Goal: Information Seeking & Learning: Check status

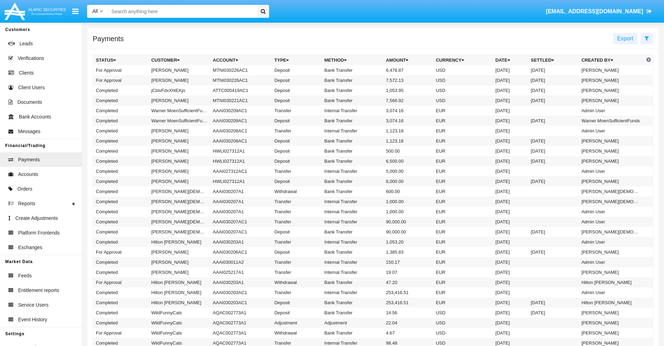
click at [647, 38] on icon at bounding box center [647, 39] width 5 height 6
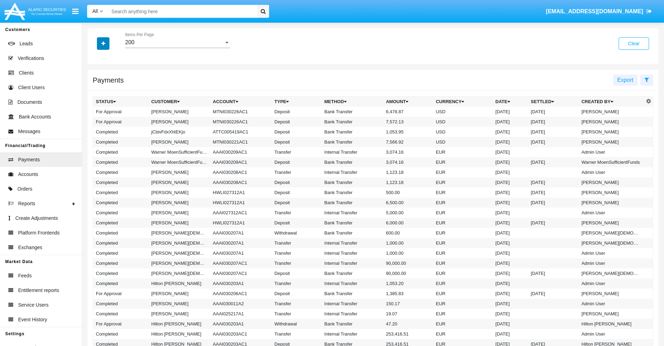
click at [103, 43] on icon "button" at bounding box center [103, 43] width 4 height 5
click at [107, 119] on span "Date" at bounding box center [107, 118] width 12 height 8
click at [96, 121] on input "Date" at bounding box center [96, 121] width 0 height 0
checkbox input "true"
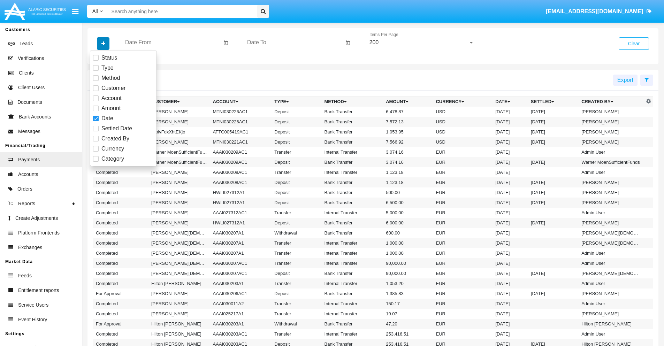
click at [103, 43] on icon "button" at bounding box center [103, 43] width 4 height 5
click at [173, 43] on input "Date From" at bounding box center [173, 42] width 97 height 6
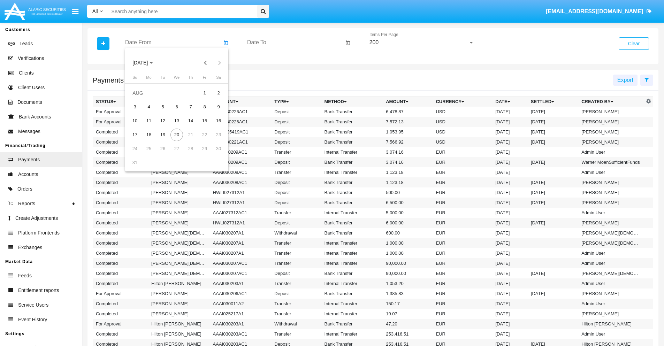
click at [146, 63] on span "[DATE]" at bounding box center [140, 63] width 15 height 6
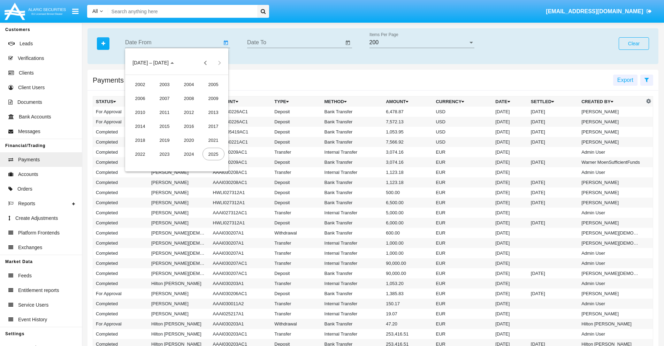
click at [213, 154] on div "2025" at bounding box center [214, 154] width 22 height 13
click at [140, 98] on div "JAN" at bounding box center [140, 98] width 22 height 13
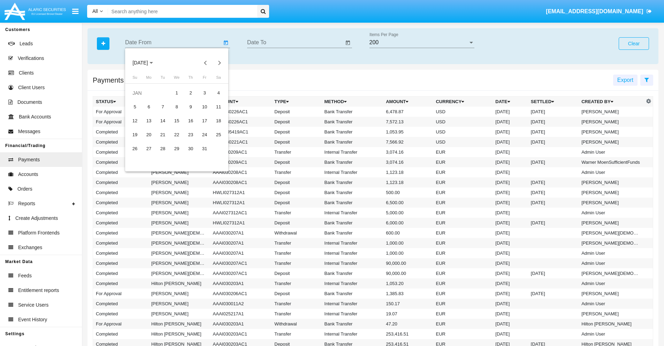
click at [163, 107] on div "7" at bounding box center [163, 107] width 13 height 13
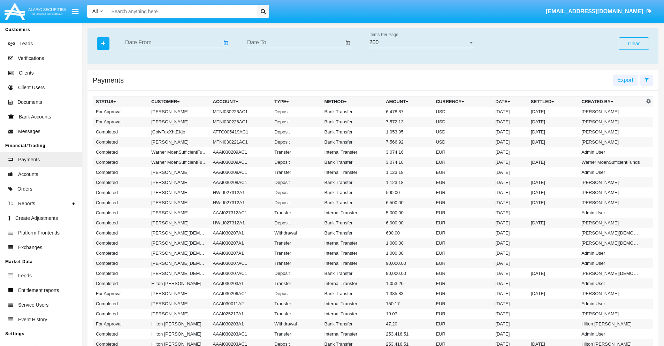
type input "[DATE]"
click at [295, 43] on input "Date To" at bounding box center [295, 42] width 97 height 6
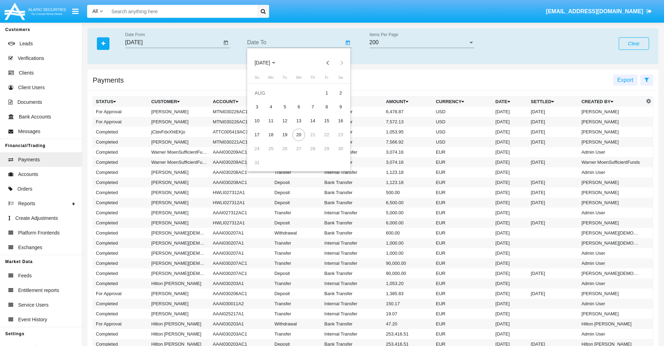
click at [269, 63] on span "[DATE]" at bounding box center [262, 63] width 15 height 6
click at [335, 154] on div "2025" at bounding box center [336, 154] width 22 height 13
click at [262, 98] on div "JAN" at bounding box center [262, 98] width 22 height 13
click at [285, 107] on div "7" at bounding box center [285, 107] width 13 height 13
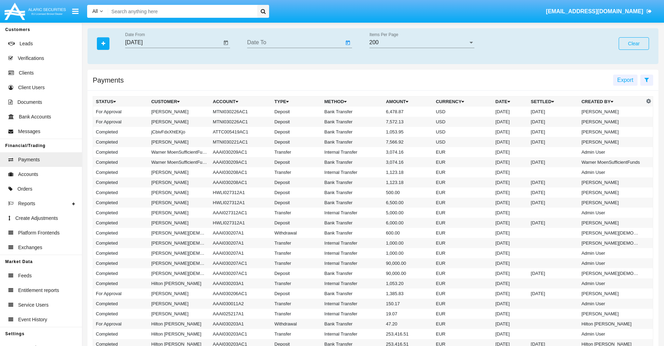
type input "[DATE]"
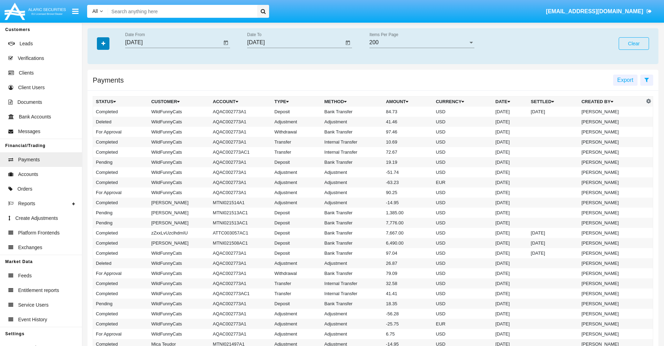
click at [103, 43] on icon "button" at bounding box center [103, 43] width 4 height 5
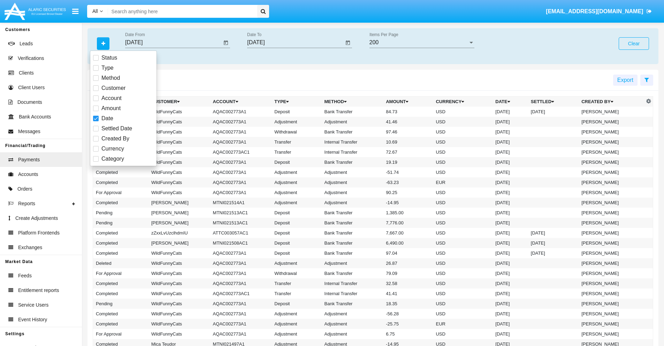
click at [113, 159] on span "Category" at bounding box center [112, 159] width 23 height 8
click at [96, 162] on input "Category" at bounding box center [96, 162] width 0 height 0
checkbox input "true"
click at [103, 43] on icon "button" at bounding box center [103, 43] width 4 height 5
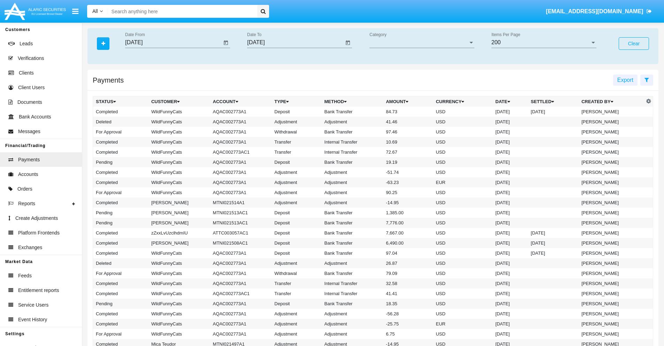
click at [422, 43] on span "Category" at bounding box center [419, 42] width 99 height 6
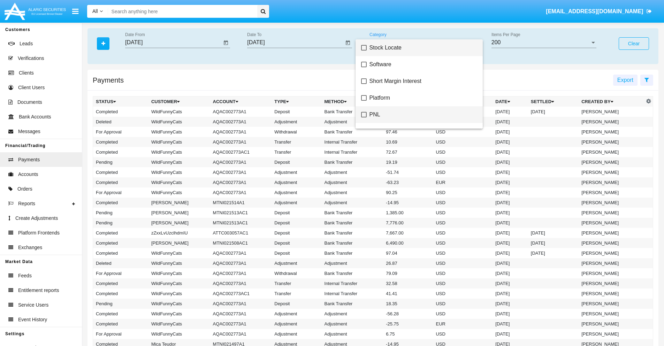
click at [421, 115] on span "PNL" at bounding box center [424, 114] width 108 height 17
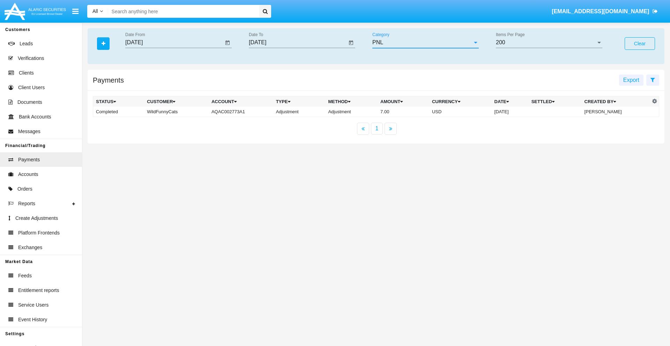
click at [377, 112] on td "7.00" at bounding box center [403, 112] width 52 height 10
